Goal: Task Accomplishment & Management: Manage account settings

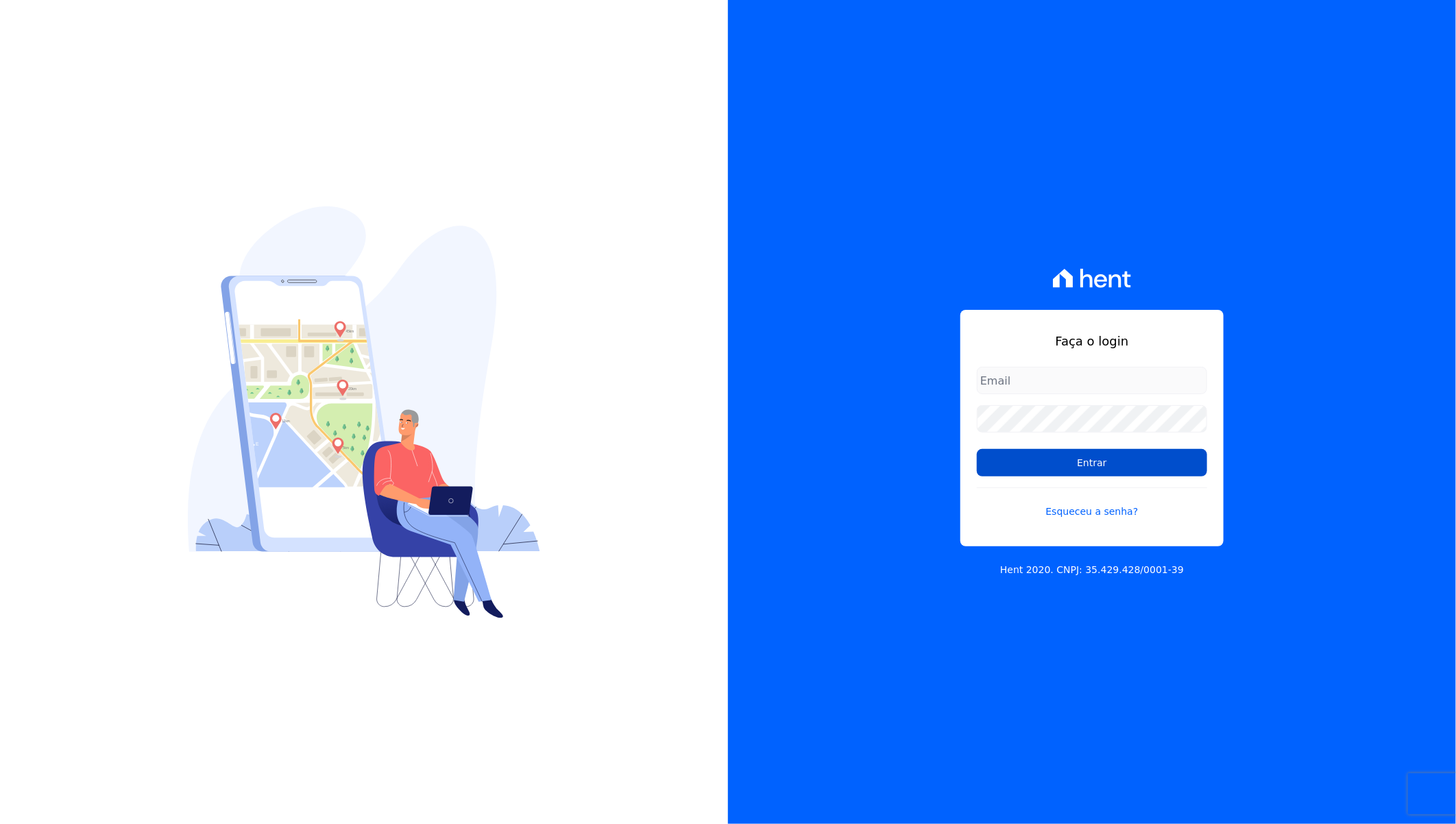
type input "[EMAIL_ADDRESS][DOMAIN_NAME]"
drag, startPoint x: 1107, startPoint y: 471, endPoint x: 1307, endPoint y: 396, distance: 213.6
click at [1107, 471] on input "Entrar" at bounding box center [1092, 462] width 230 height 27
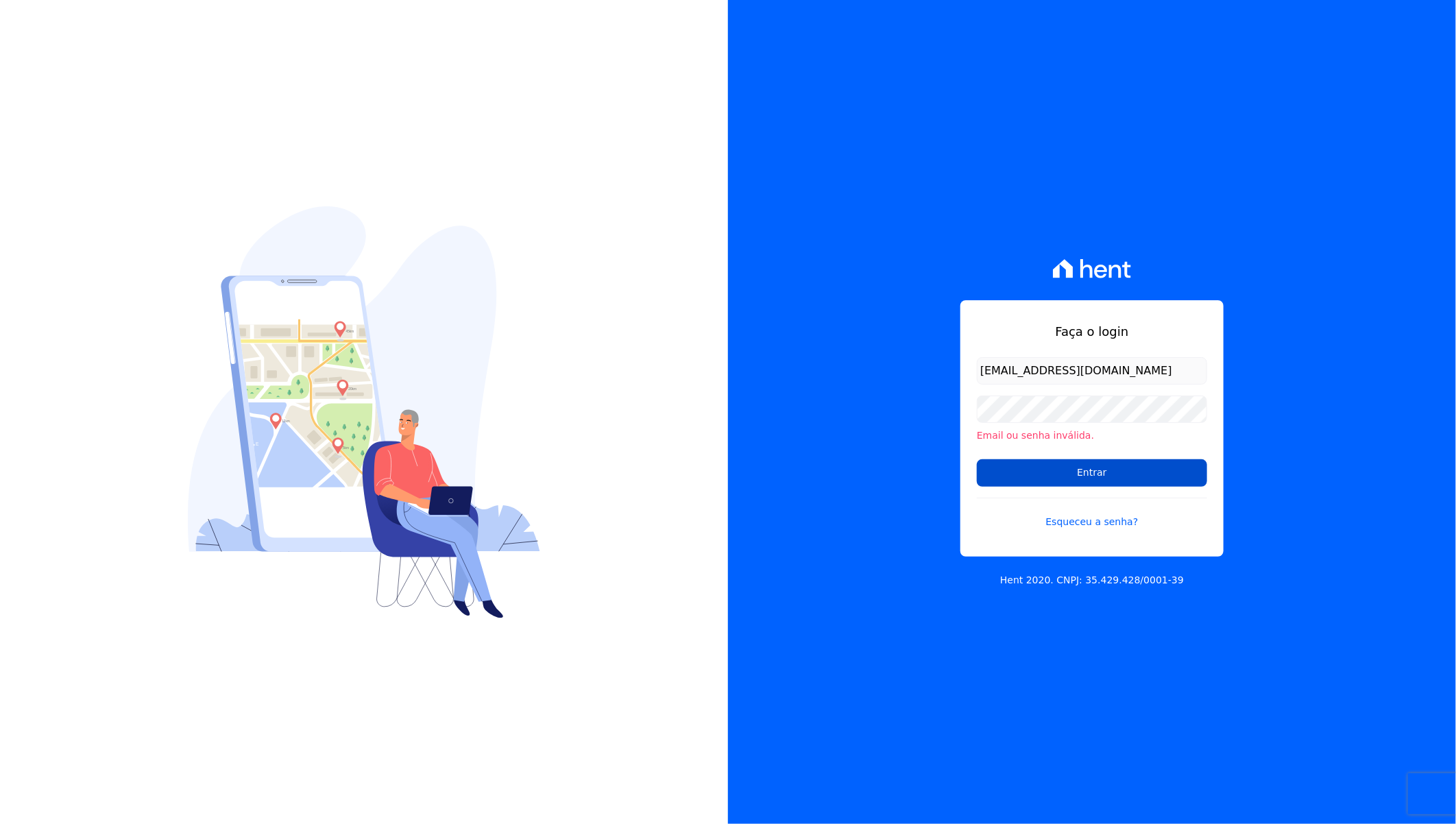
click at [988, 478] on input "Entrar" at bounding box center [1092, 473] width 230 height 27
